Goal: Transaction & Acquisition: Book appointment/travel/reservation

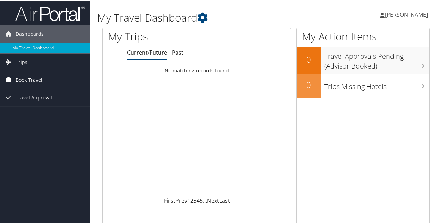
click at [27, 79] on span "Book Travel" at bounding box center [29, 78] width 27 height 17
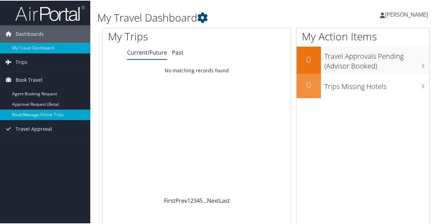
click at [27, 112] on link "Book/Manage Online Trips" at bounding box center [45, 114] width 90 height 10
